Goal: Transaction & Acquisition: Purchase product/service

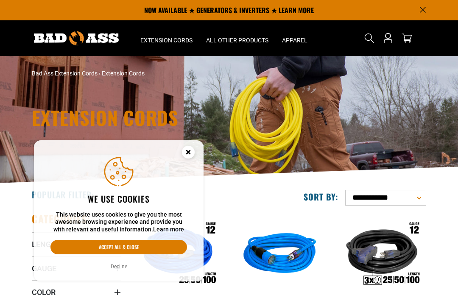
click at [128, 247] on button "Accept all & close" at bounding box center [118, 247] width 137 height 14
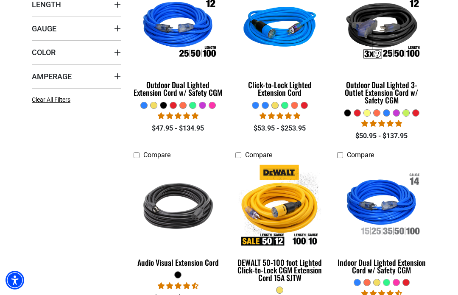
scroll to position [245, 0]
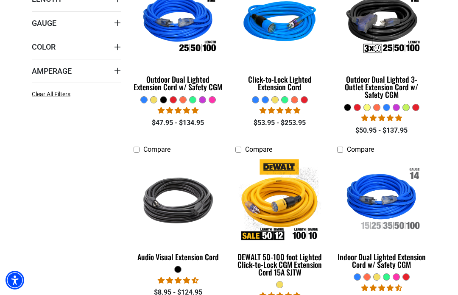
click at [275, 87] on div "Click-to-Lock Lighted Extension Cord" at bounding box center [279, 82] width 89 height 15
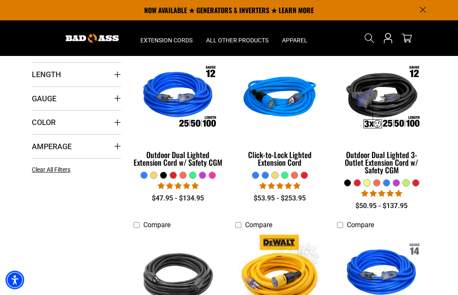
scroll to position [170, 0]
click at [290, 164] on div "Click-to-Lock Lighted Extension Cord" at bounding box center [279, 158] width 89 height 15
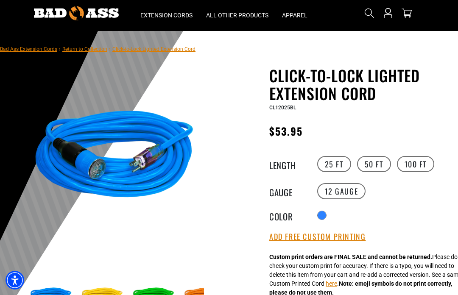
scroll to position [31, 0]
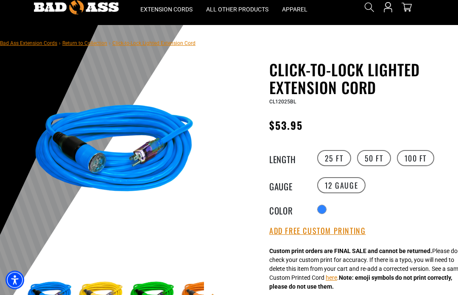
click at [322, 209] on div at bounding box center [322, 210] width 8 height 8
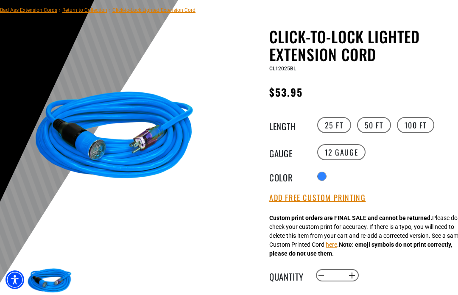
scroll to position [64, 0]
click at [326, 178] on div at bounding box center [322, 176] width 8 height 8
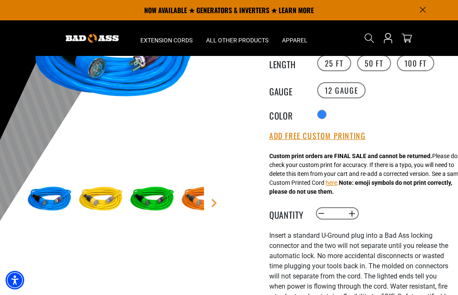
scroll to position [125, 0]
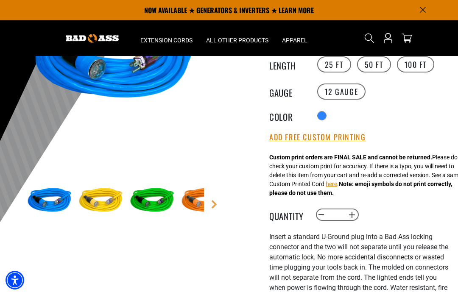
click at [374, 67] on label "50 FT" at bounding box center [374, 64] width 34 height 16
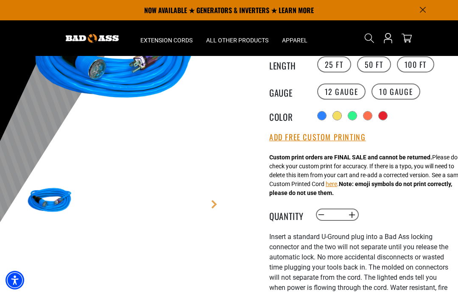
click at [372, 117] on div "Translation missing: en.products.product.variant_sold_out_or_unavailable" at bounding box center [367, 115] width 8 height 8
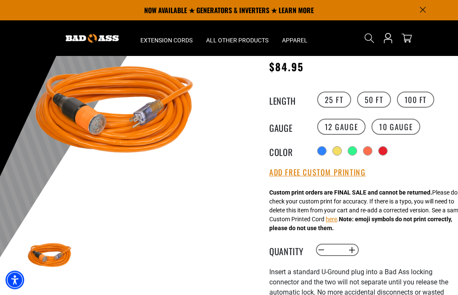
scroll to position [89, 0]
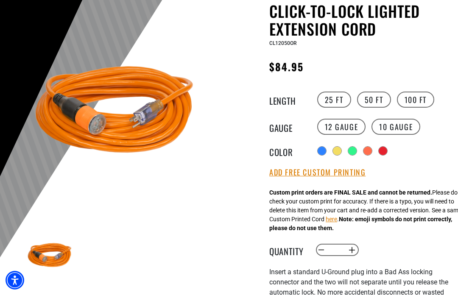
click at [418, 98] on label "100 FT" at bounding box center [416, 100] width 38 height 16
click at [380, 98] on label "50 FT" at bounding box center [374, 100] width 34 height 16
click at [423, 98] on label "100 FT" at bounding box center [416, 100] width 38 height 16
click at [401, 152] on div "Translation missing: en.products.product.variant_sold_out_or_unavailable" at bounding box center [398, 151] width 8 height 8
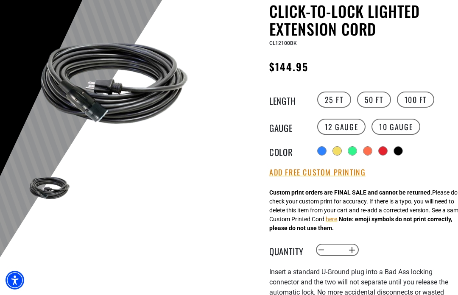
click at [368, 149] on div "Translation missing: en.products.product.variant_sold_out_or_unavailable" at bounding box center [367, 151] width 8 height 8
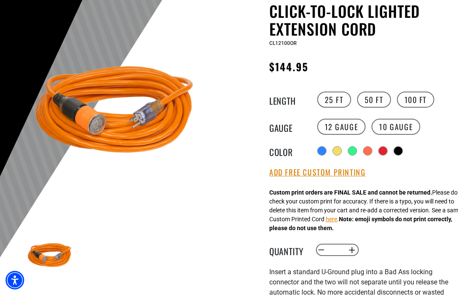
click at [373, 96] on label "50 FT" at bounding box center [374, 100] width 34 height 16
click at [344, 98] on label "25 FT" at bounding box center [334, 100] width 34 height 16
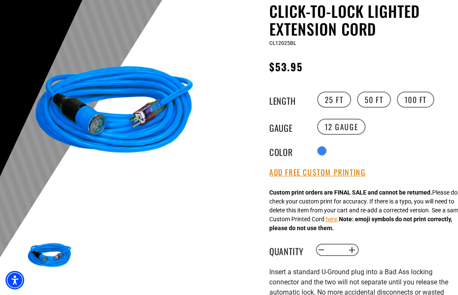
click at [371, 102] on label "50 FT" at bounding box center [374, 100] width 34 height 16
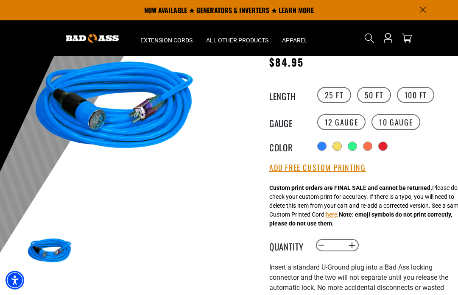
scroll to position [94, 0]
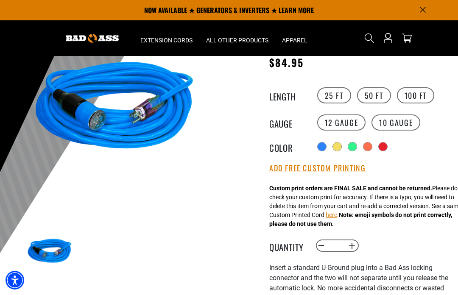
click at [371, 147] on div "Translation missing: en.products.product.variant_sold_out_or_unavailable" at bounding box center [367, 146] width 8 height 8
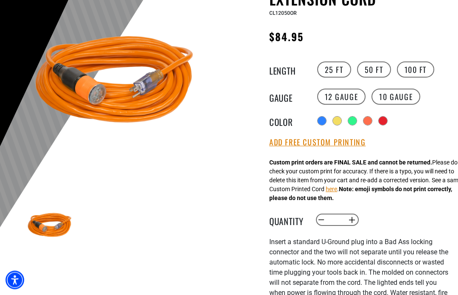
scroll to position [127, 0]
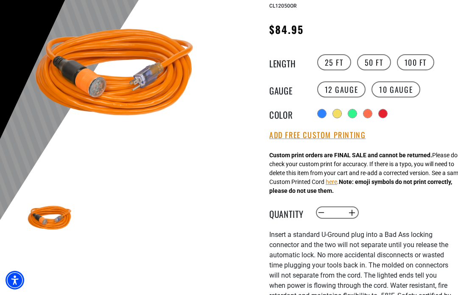
click at [353, 217] on button "Increase quantity for Click-to-Lock Lighted Extension Cord" at bounding box center [351, 213] width 13 height 14
type input "*"
click at [341, 137] on button "Add Free Custom Printing" at bounding box center [317, 135] width 96 height 9
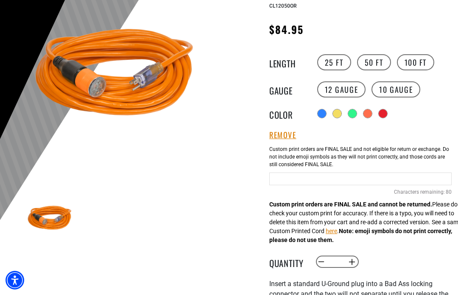
click at [351, 184] on input "Orange Cables" at bounding box center [360, 179] width 182 height 13
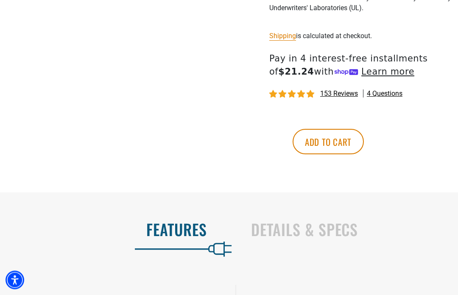
scroll to position [474, 0]
type input "**********"
click at [364, 142] on button "Add to cart" at bounding box center [328, 141] width 71 height 25
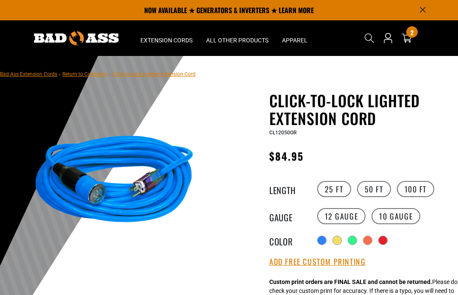
click at [339, 189] on label "25 FT" at bounding box center [334, 189] width 34 height 16
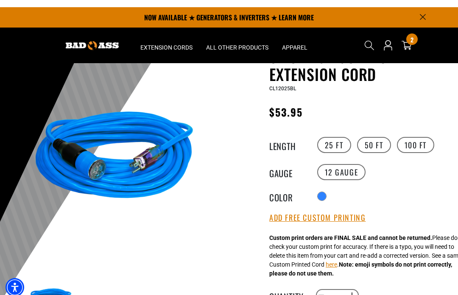
scroll to position [44, 0]
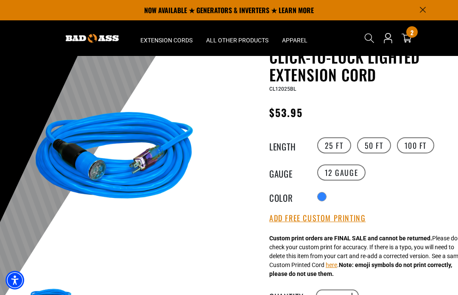
click at [339, 222] on button "Add Free Custom Printing" at bounding box center [317, 218] width 96 height 9
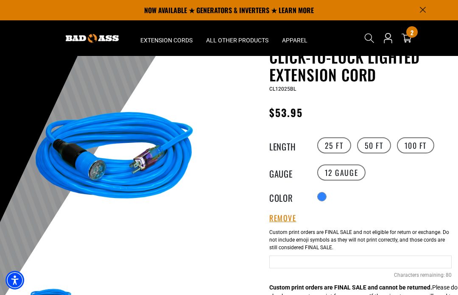
click at [338, 264] on input "Blue Cables" at bounding box center [360, 262] width 182 height 13
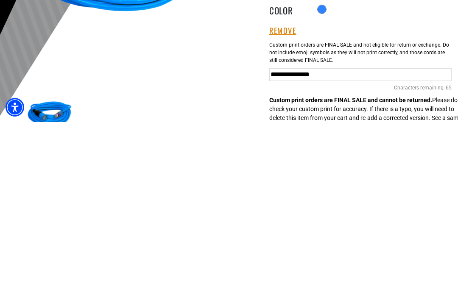
scroll to position [231, 0]
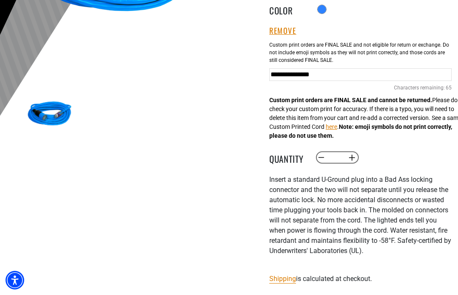
type input "**********"
click at [343, 157] on input "*" at bounding box center [336, 157] width 17 height 14
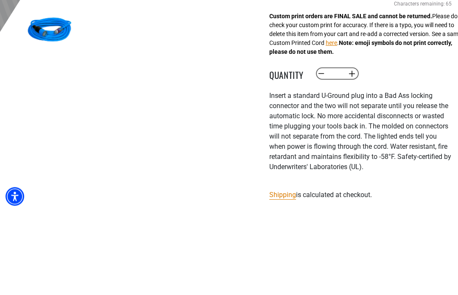
click at [351, 150] on button "Increase quantity for Click-to-Lock Lighted Extension Cord" at bounding box center [351, 157] width 13 height 14
type input "*"
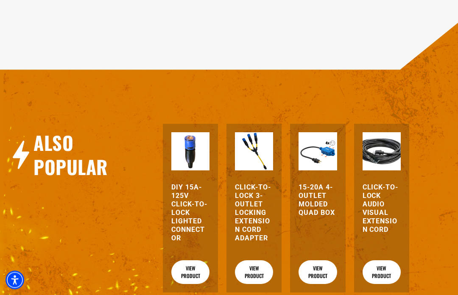
scroll to position [1109, 0]
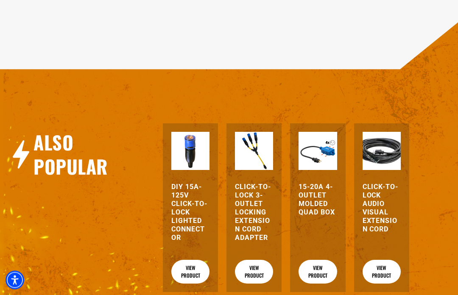
click at [324, 269] on link "View Product" at bounding box center [317, 272] width 38 height 24
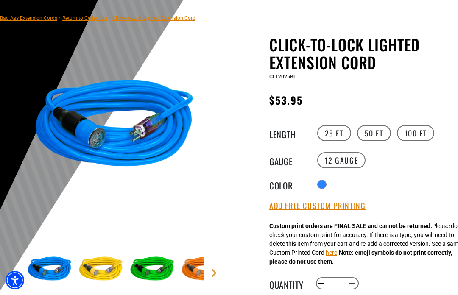
click at [266, 118] on div "Click-to-Lock Lighted Extension Cord Click-to-Lock Lighted Extension Cord CL120…" at bounding box center [343, 299] width 216 height 526
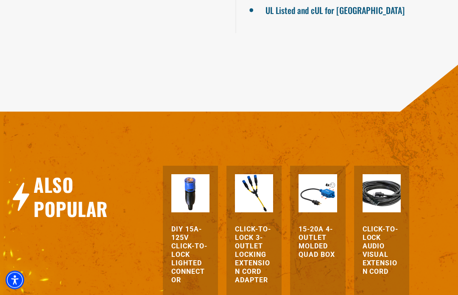
scroll to position [1094, 0]
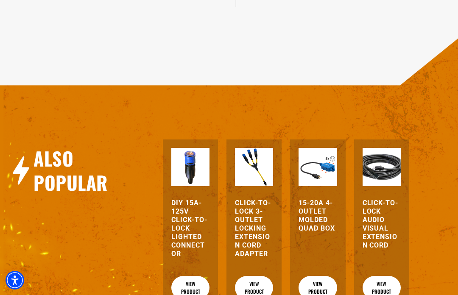
click at [258, 167] on img at bounding box center [254, 167] width 38 height 38
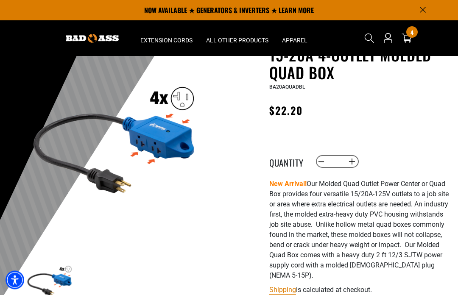
scroll to position [46, 0]
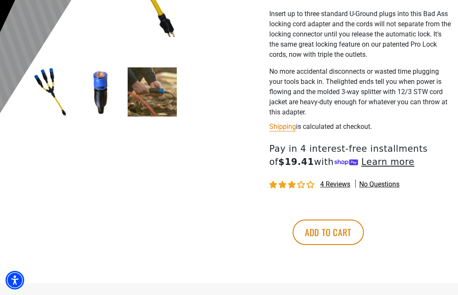
scroll to position [234, 0]
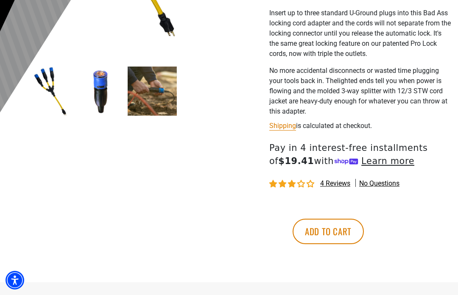
click at [364, 229] on button "Add to cart" at bounding box center [328, 231] width 71 height 25
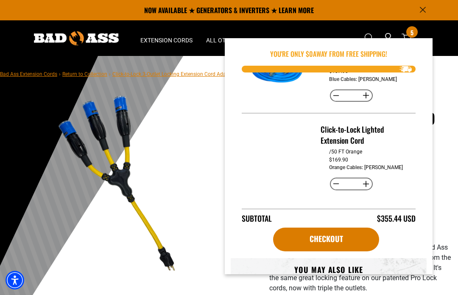
scroll to position [128, 0]
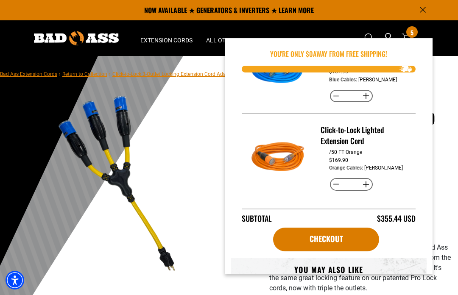
click at [326, 251] on link "Checkout" at bounding box center [326, 240] width 106 height 24
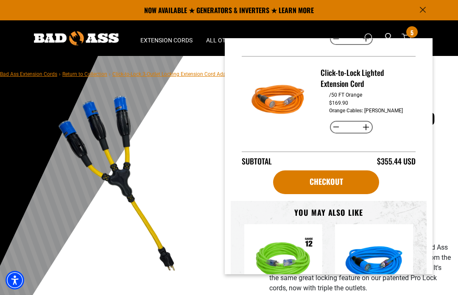
scroll to position [69, 0]
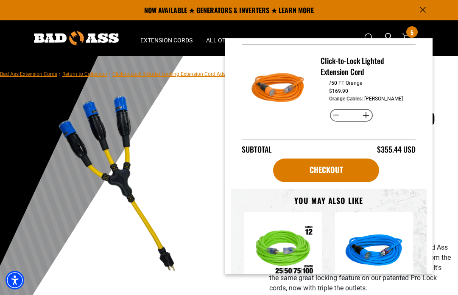
click at [358, 182] on link "Checkout" at bounding box center [326, 171] width 106 height 24
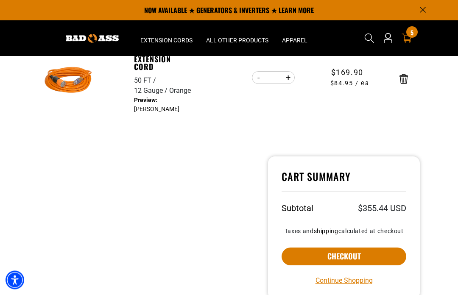
scroll to position [355, 0]
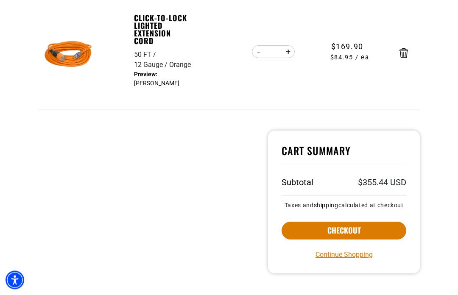
scroll to position [384, 0]
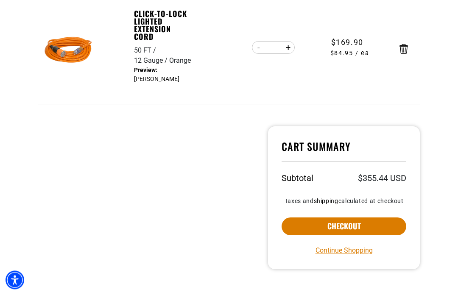
click at [376, 233] on button "Checkout" at bounding box center [343, 227] width 125 height 18
